Goal: Book appointment/travel/reservation

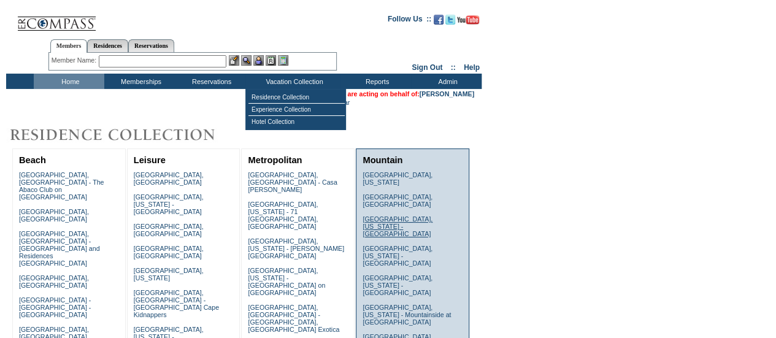
click at [412, 215] on link "Deer Valley, Utah - Ironwood" at bounding box center [398, 226] width 70 height 22
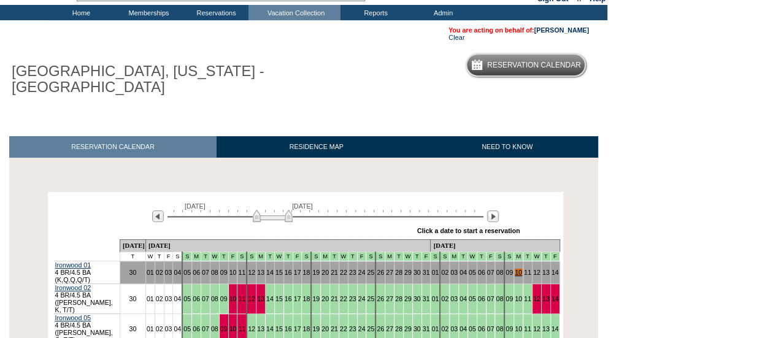
scroll to position [184, 0]
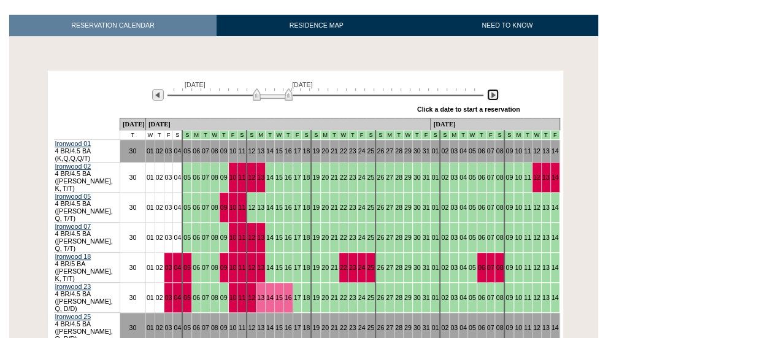
click at [493, 89] on img at bounding box center [493, 95] width 12 height 12
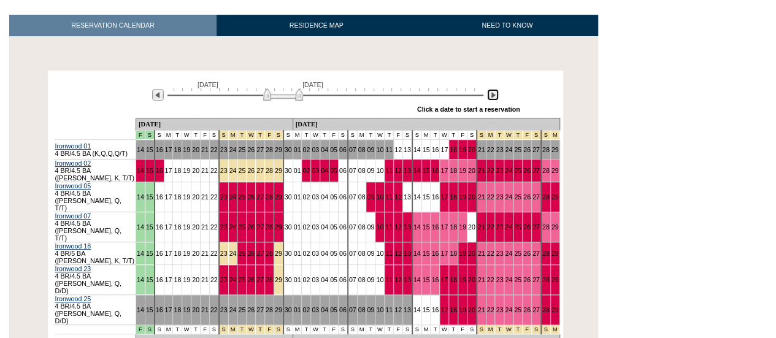
click at [493, 89] on img at bounding box center [493, 95] width 12 height 12
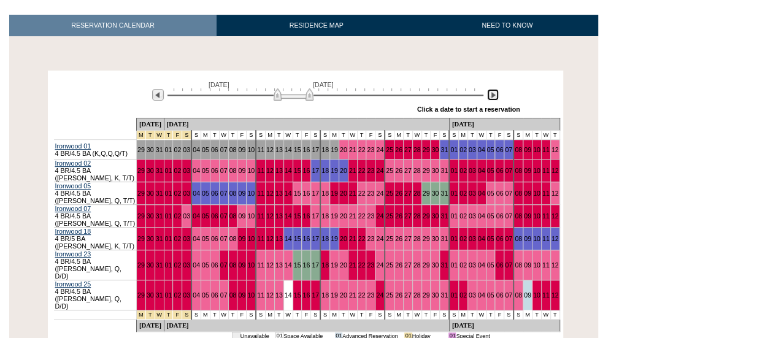
click at [493, 89] on img at bounding box center [493, 95] width 12 height 12
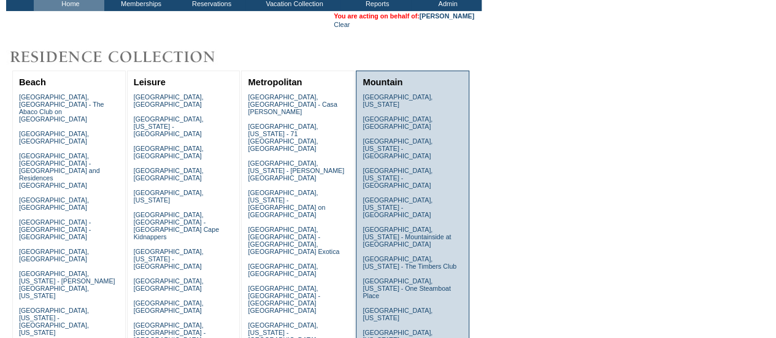
scroll to position [184, 0]
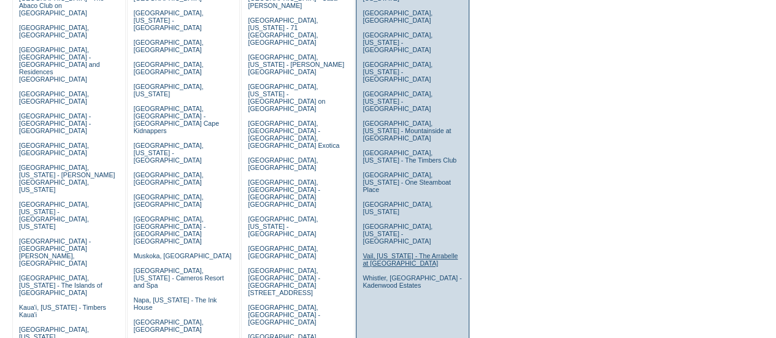
click at [395, 252] on link "Vail, Colorado - The Arrabelle at Vail Square" at bounding box center [410, 259] width 95 height 15
